Goal: Navigation & Orientation: Find specific page/section

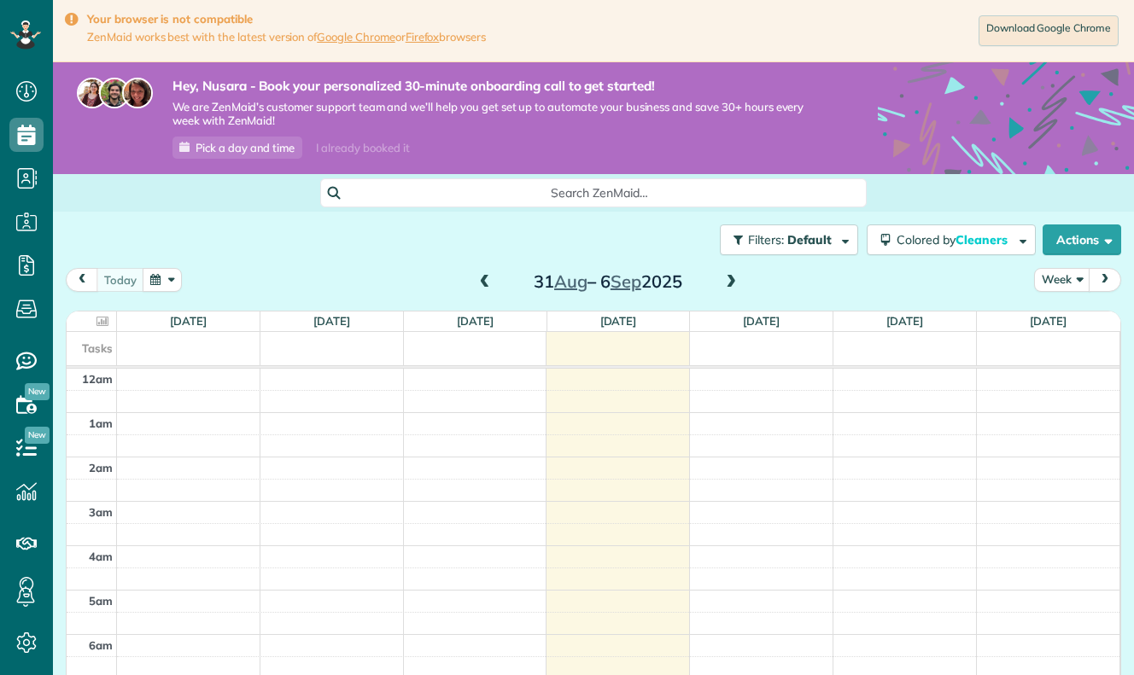
scroll to position [312, 0]
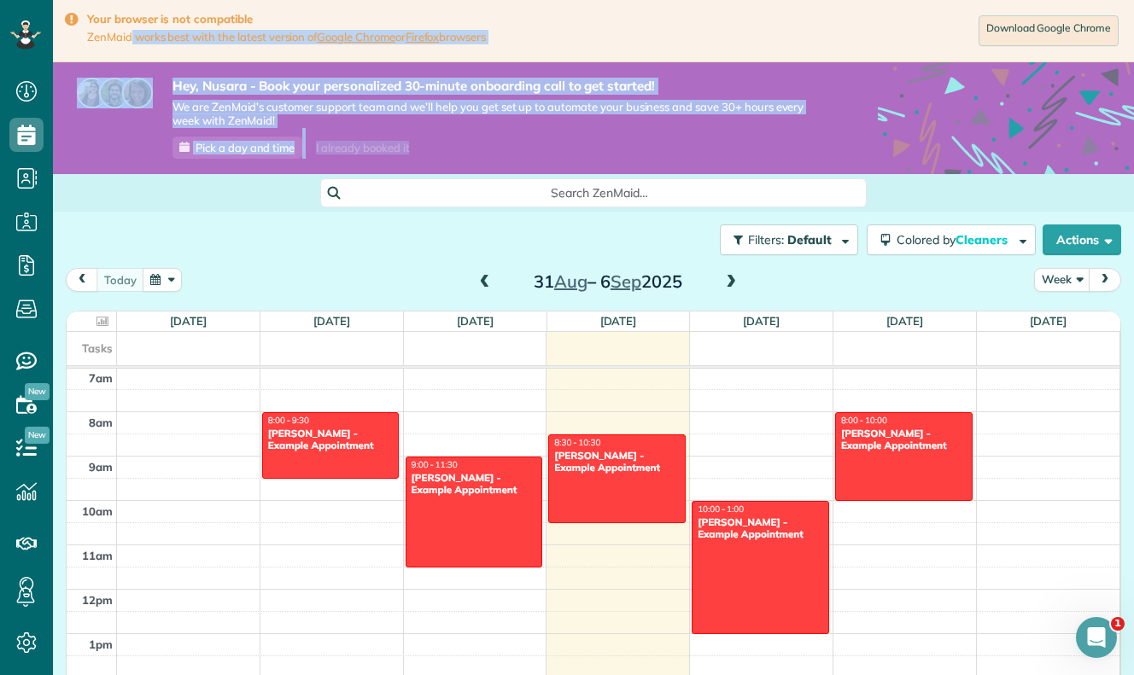
drag, startPoint x: 291, startPoint y: 29, endPoint x: 295, endPoint y: 203, distance: 174.2
click at [296, 203] on main "Your browser is not compatible ZenMaid works best with the latest version of Go…" at bounding box center [593, 337] width 1081 height 675
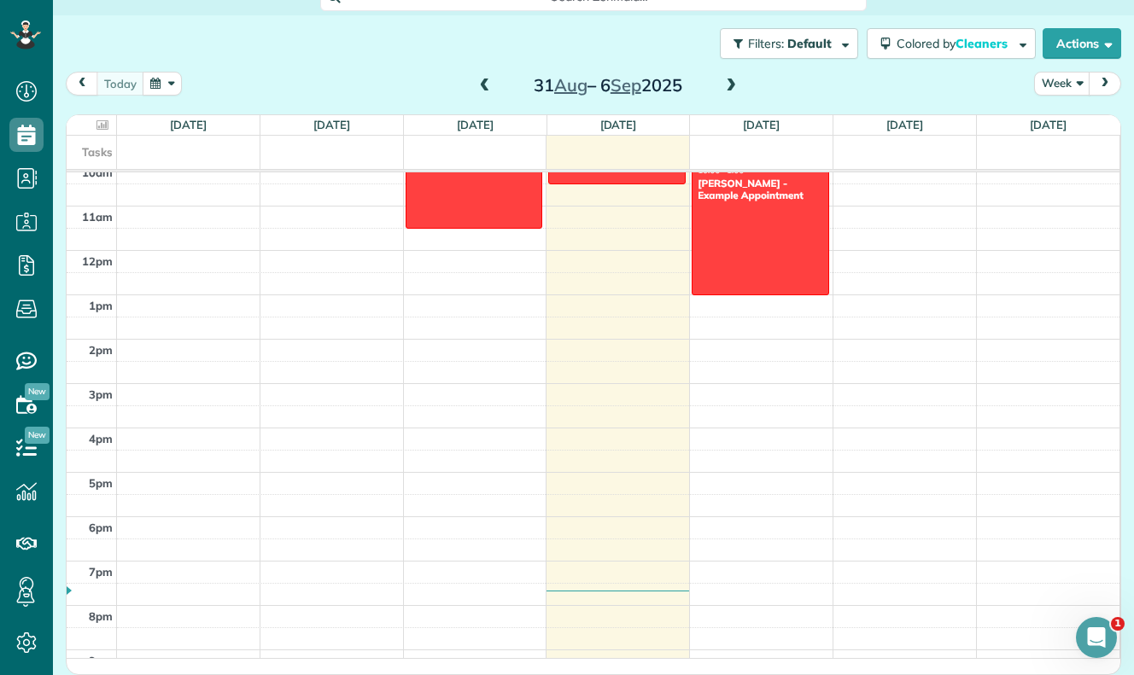
scroll to position [579, 0]
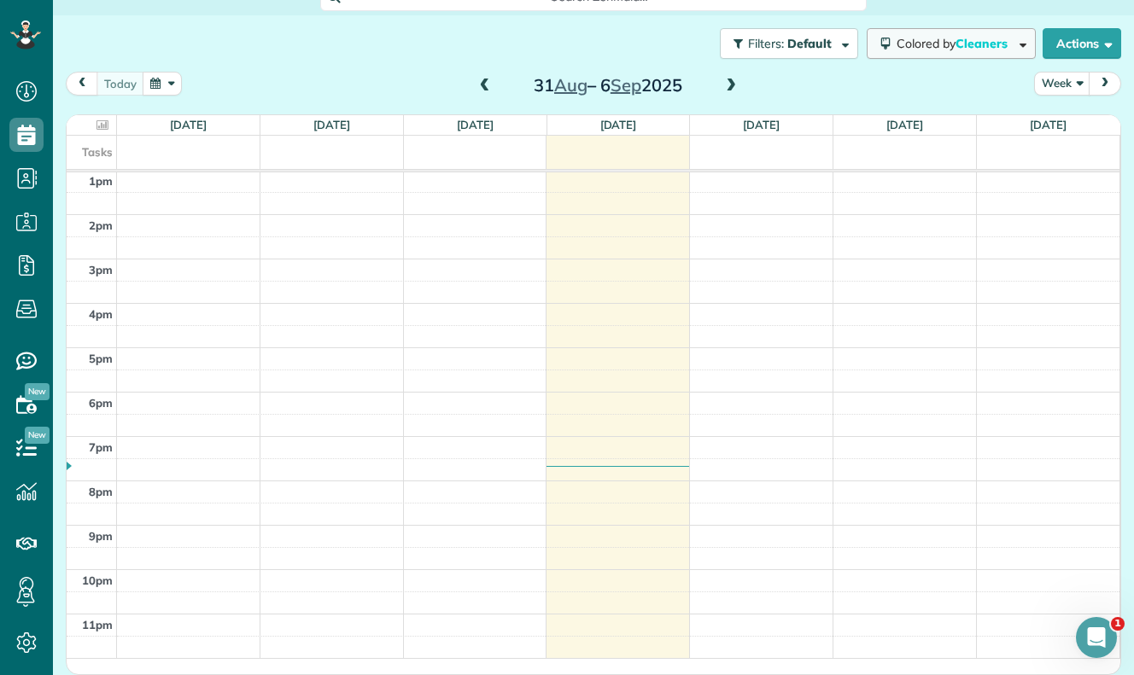
click at [888, 43] on button "Colored by Cleaners" at bounding box center [950, 43] width 169 height 31
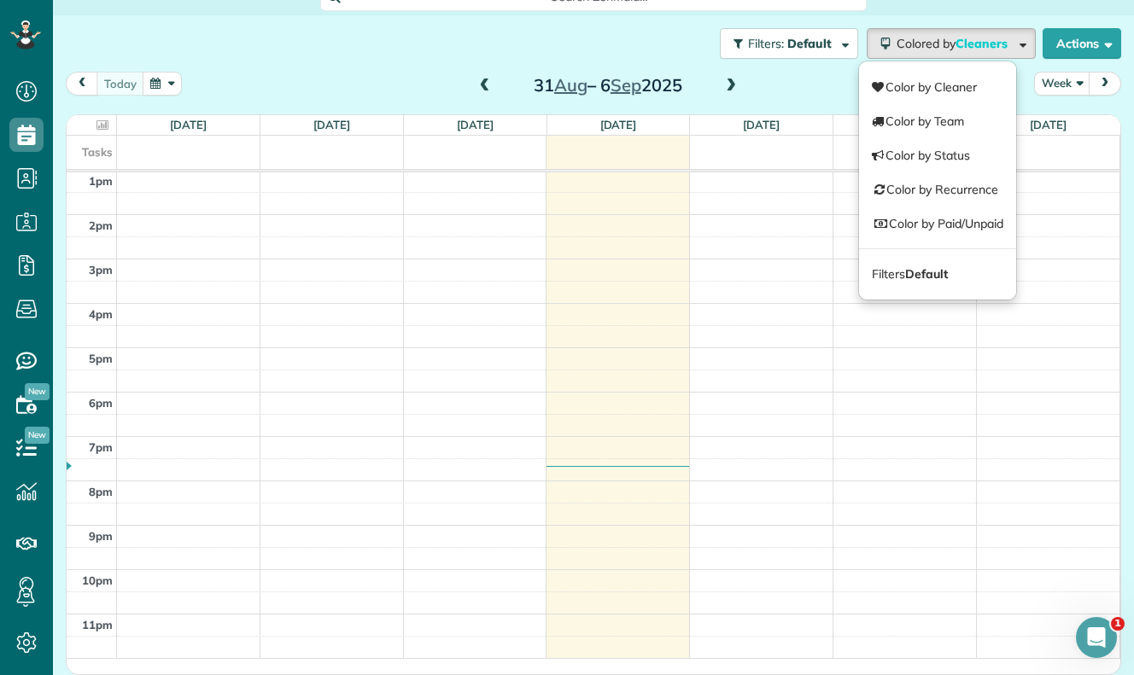
click at [461, 21] on div "Filters: Default Colored by Cleaners Color by Cleaner Color by Team Color by St…" at bounding box center [593, 43] width 1081 height 56
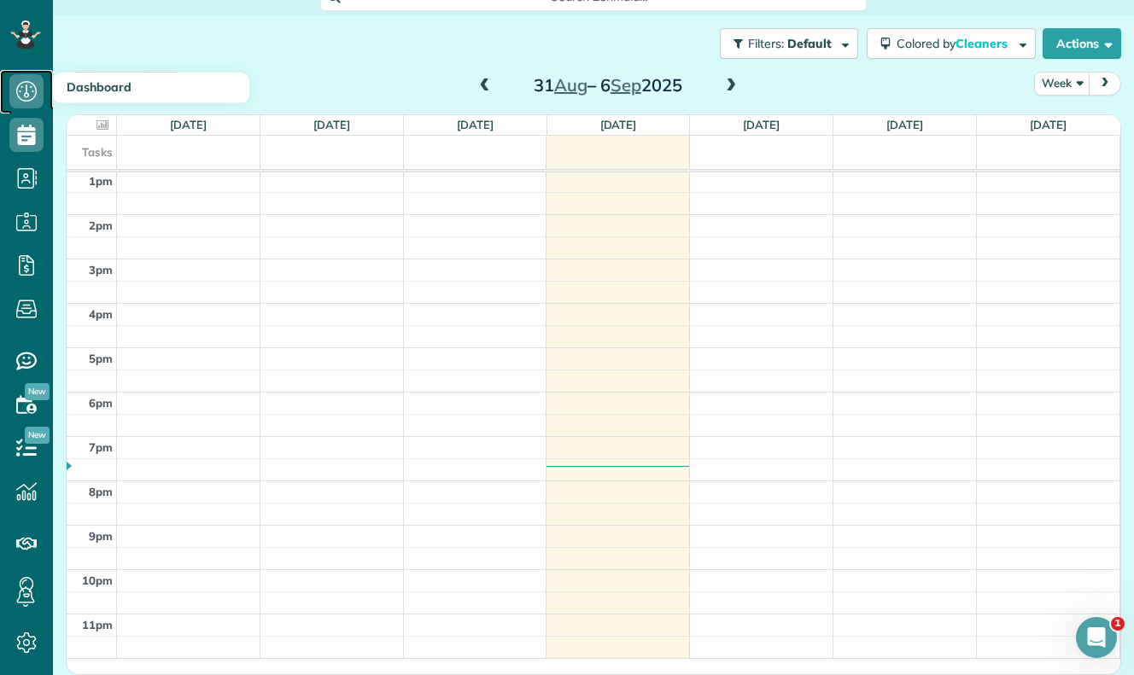
click at [30, 86] on use at bounding box center [26, 91] width 20 height 20
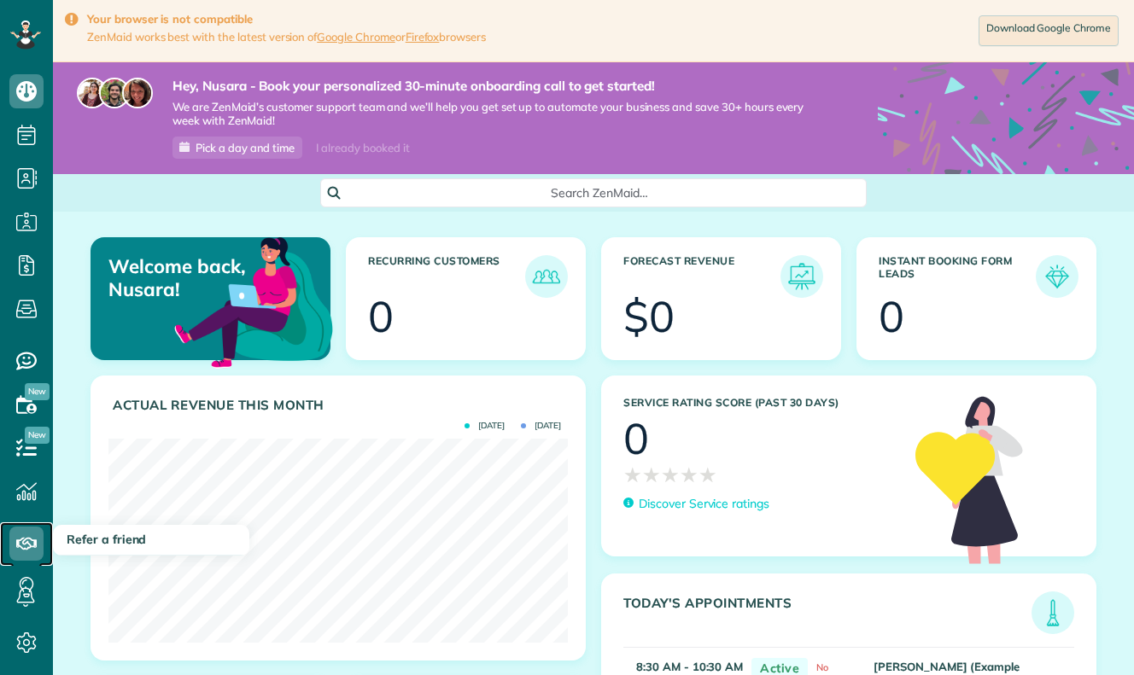
click at [36, 533] on icon at bounding box center [26, 544] width 34 height 34
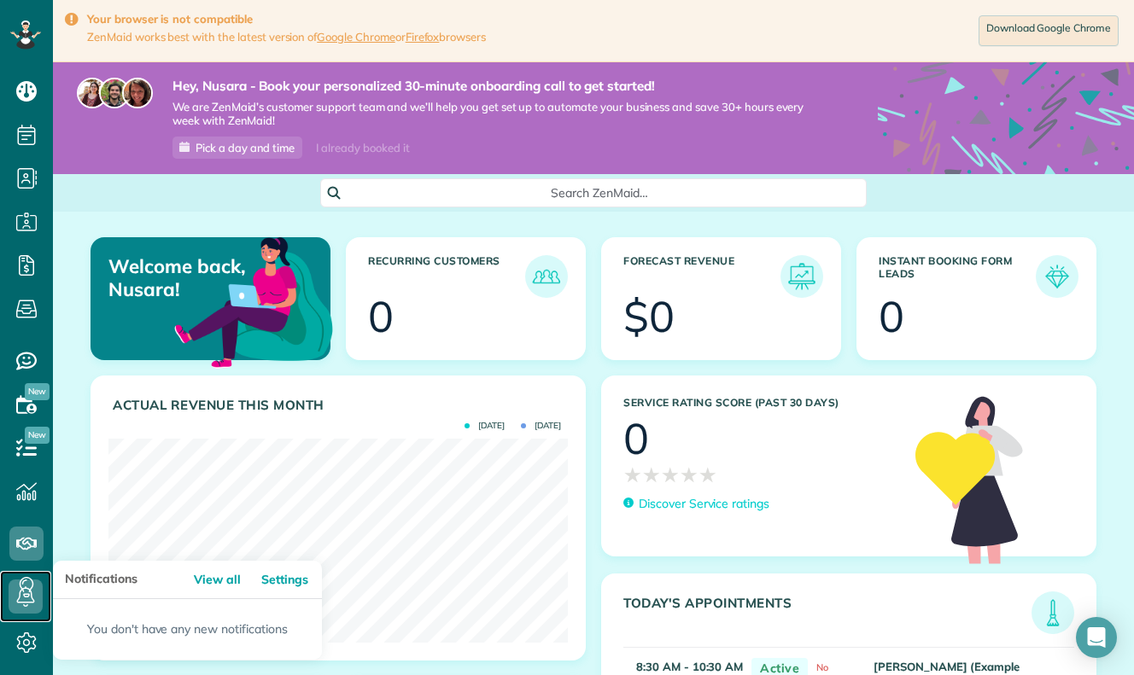
click at [33, 594] on icon at bounding box center [26, 597] width 34 height 34
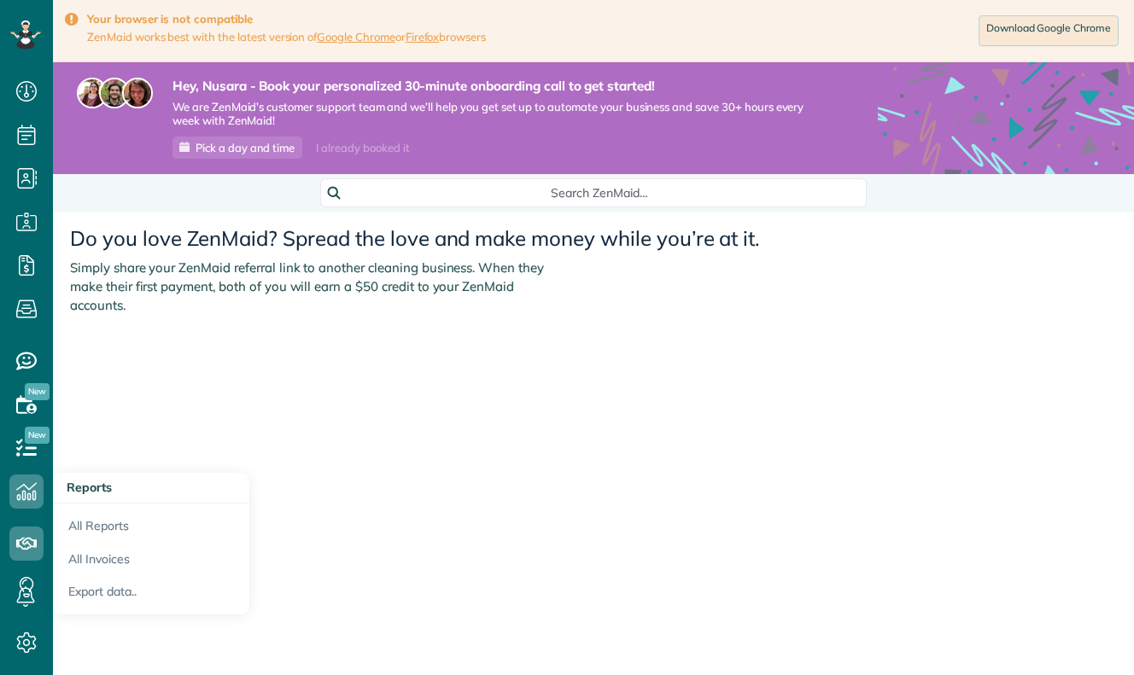
scroll to position [8, 8]
click at [33, 454] on use at bounding box center [26, 447] width 20 height 17
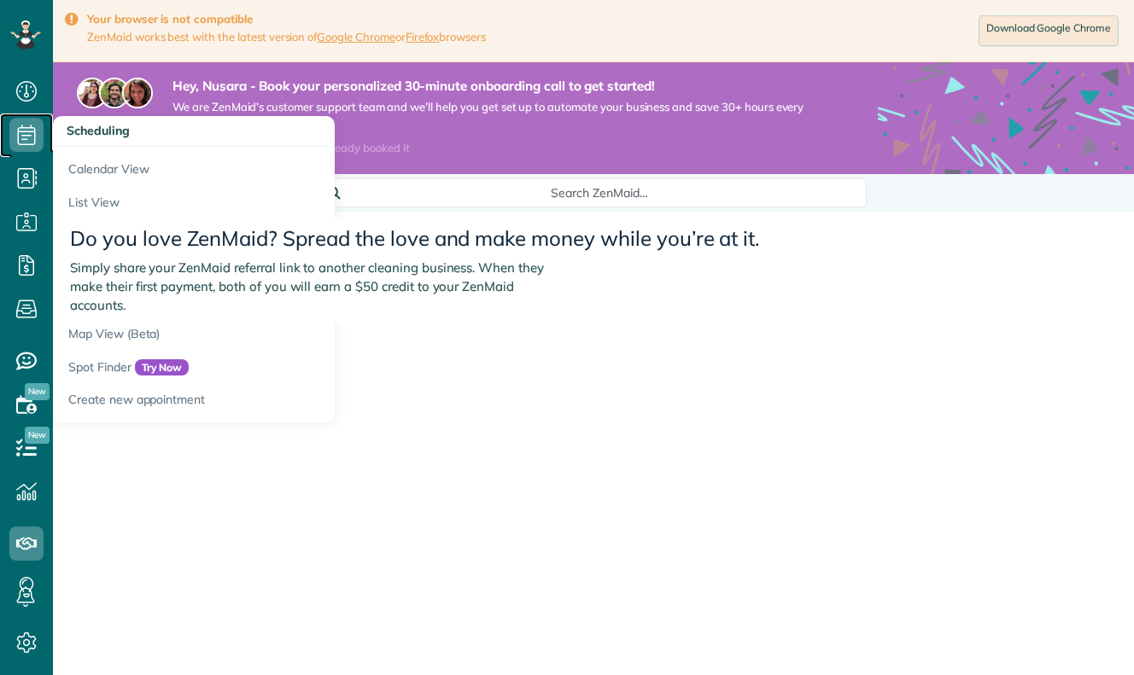
click at [11, 128] on icon at bounding box center [26, 135] width 34 height 34
